Goal: Navigation & Orientation: Go to known website

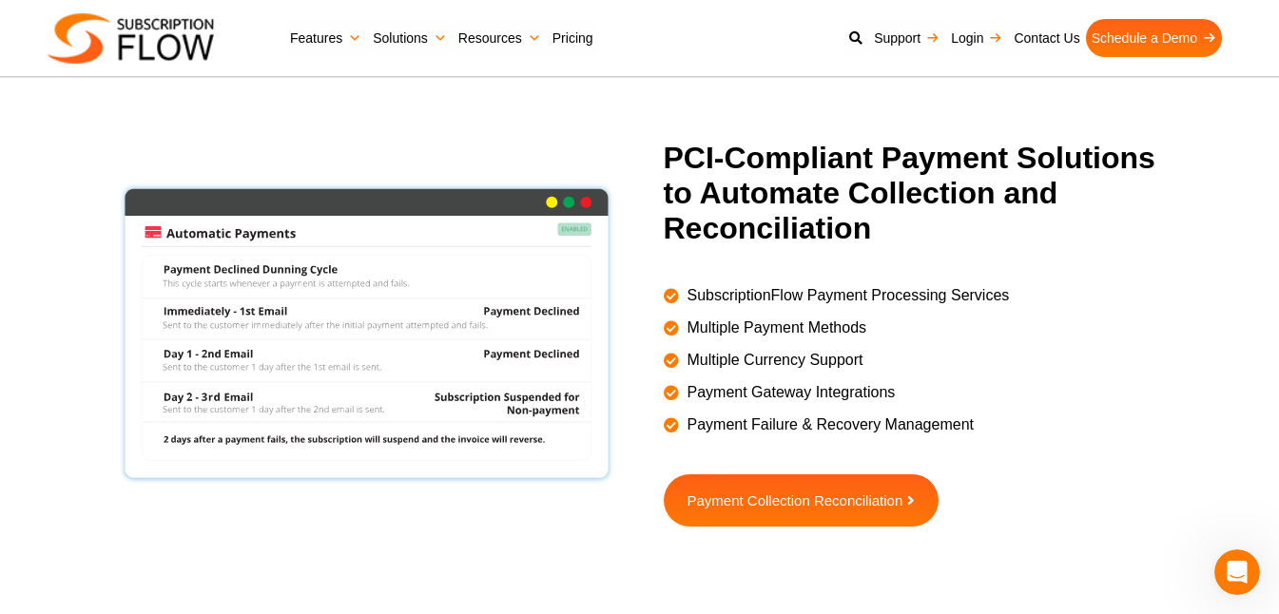
scroll to position [2306, 0]
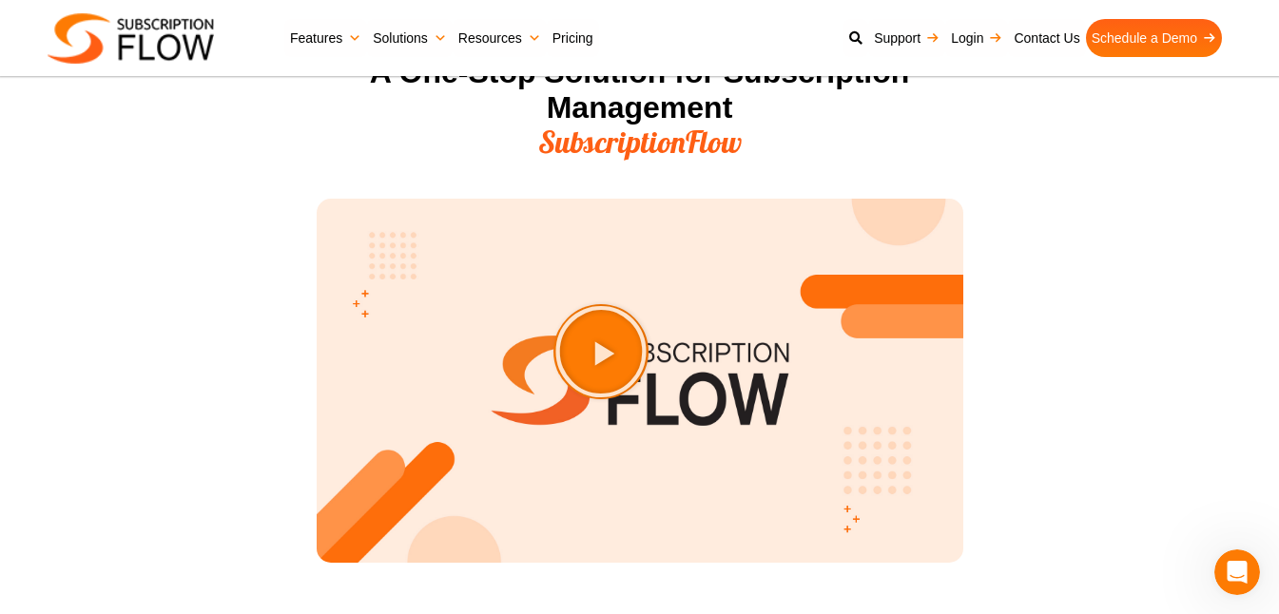
click at [159, 39] on img at bounding box center [131, 38] width 166 height 50
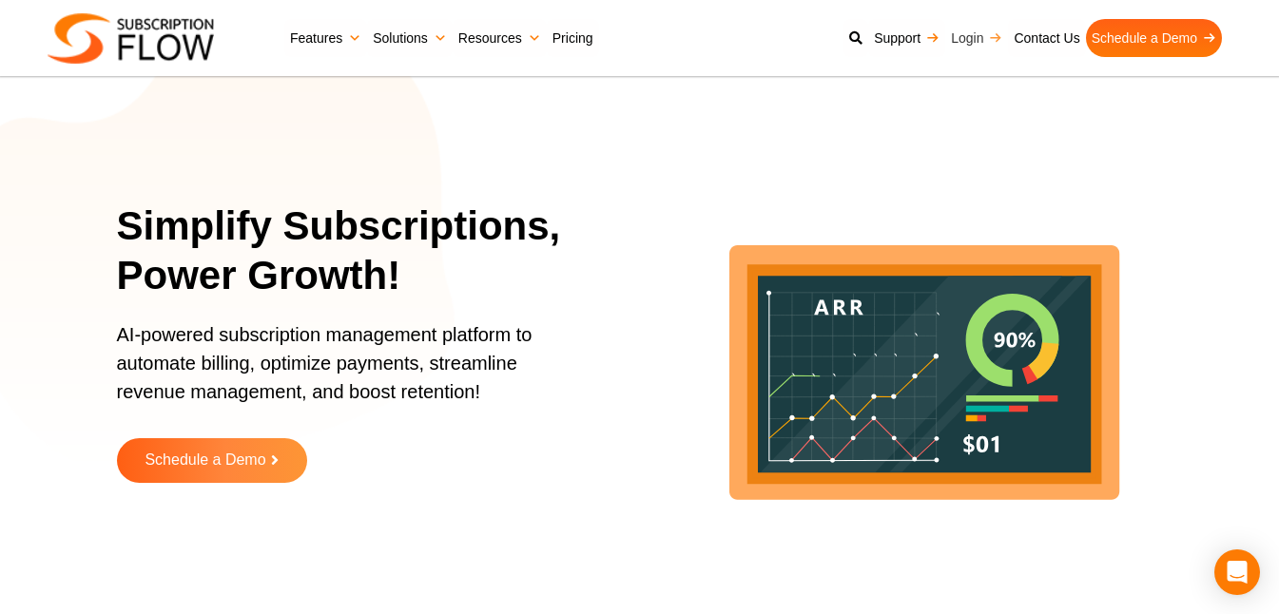
click at [975, 40] on link "Login" at bounding box center [976, 38] width 63 height 38
